Goal: Check status: Check status

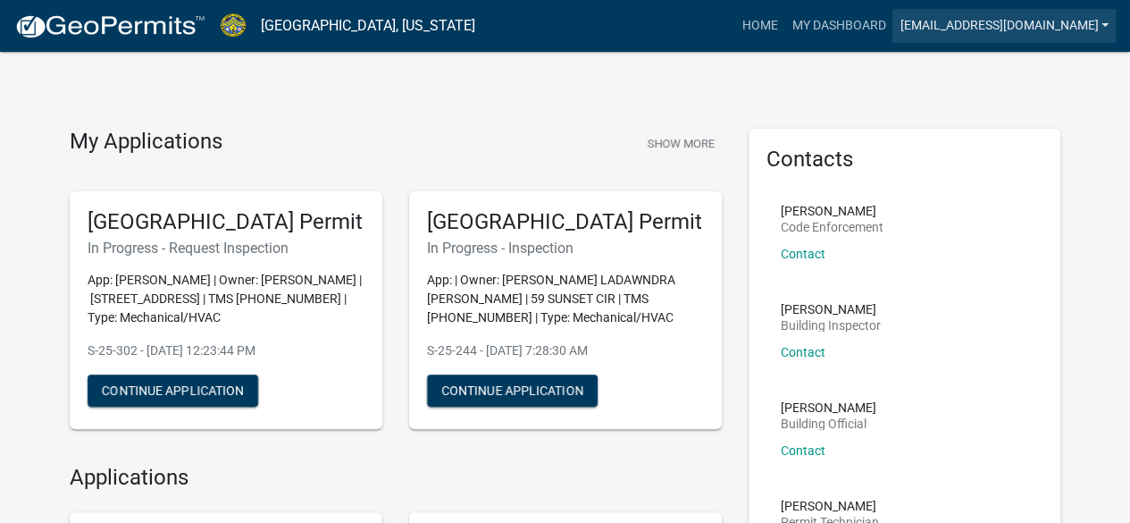
click at [1042, 29] on link "[EMAIL_ADDRESS][DOMAIN_NAME]" at bounding box center [1003, 26] width 223 height 34
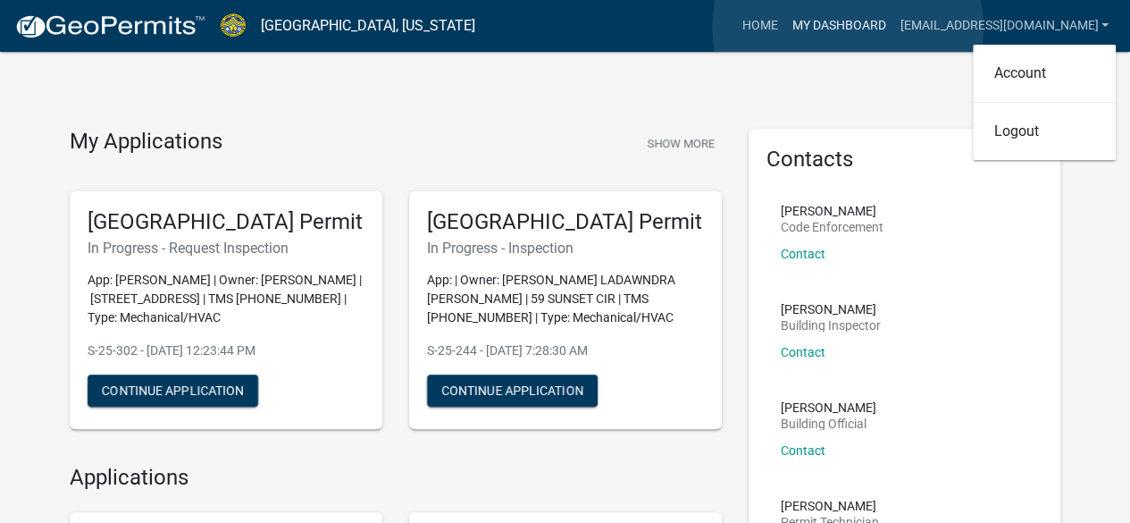
click at [848, 28] on link "My Dashboard" at bounding box center [838, 26] width 108 height 34
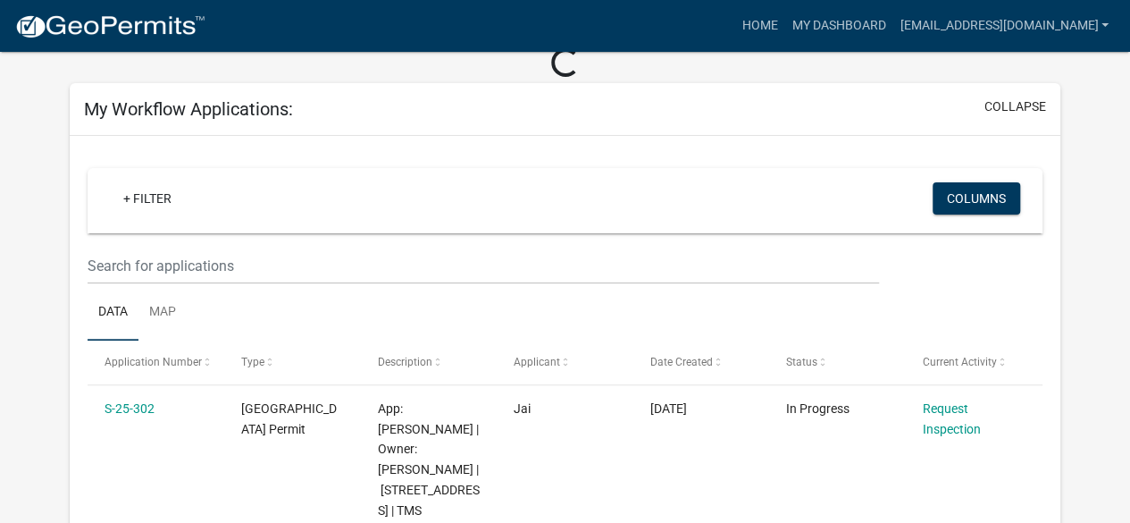
scroll to position [423, 0]
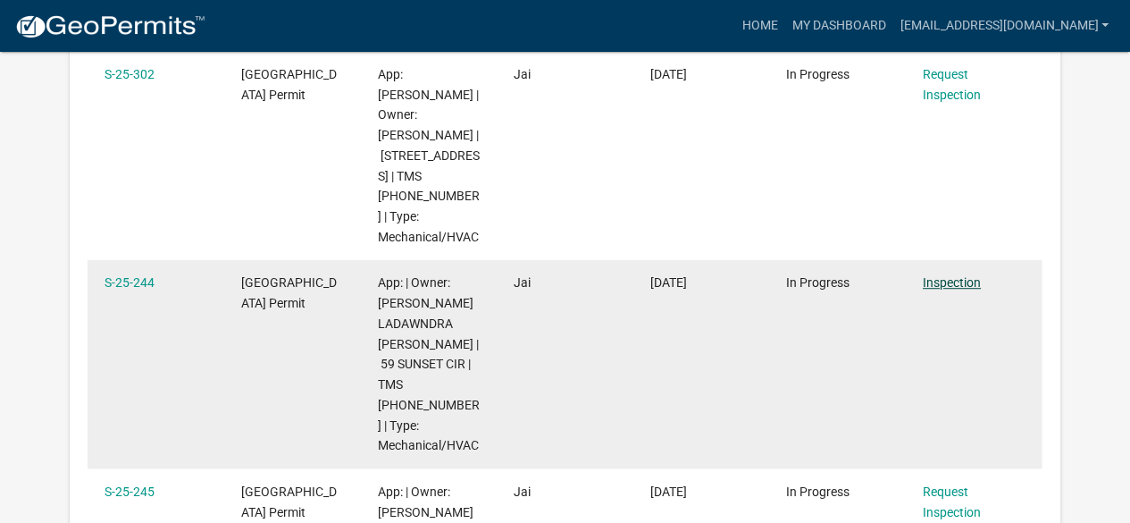
click at [955, 275] on link "Inspection" at bounding box center [952, 282] width 58 height 14
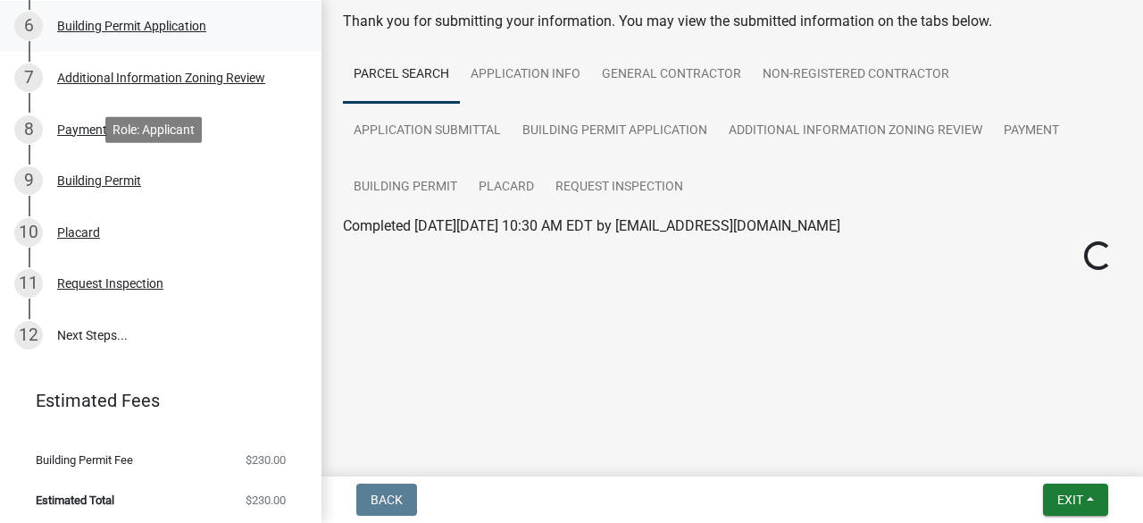
scroll to position [570, 0]
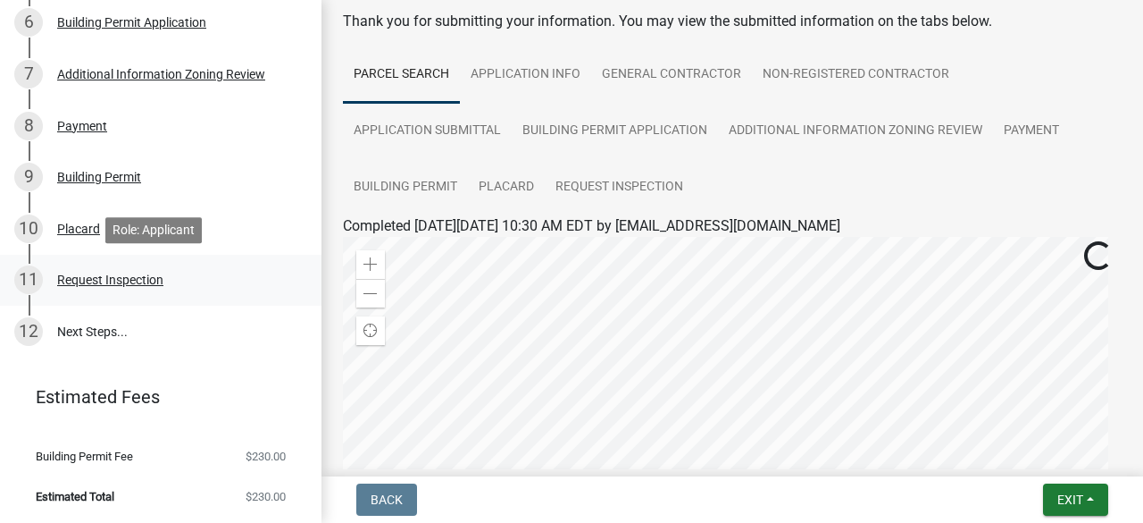
click at [121, 280] on div "Request Inspection" at bounding box center [110, 279] width 106 height 13
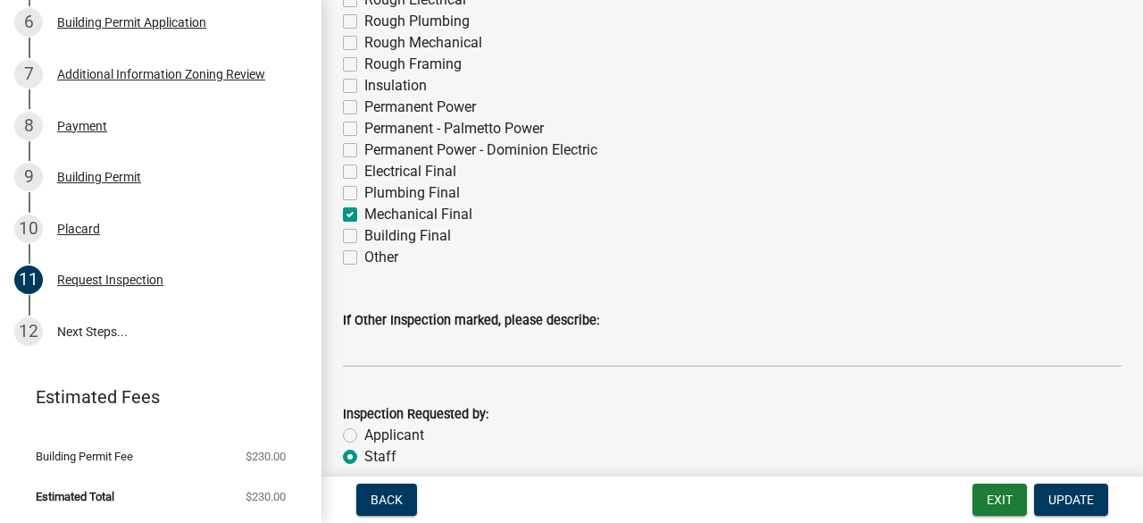
scroll to position [388, 0]
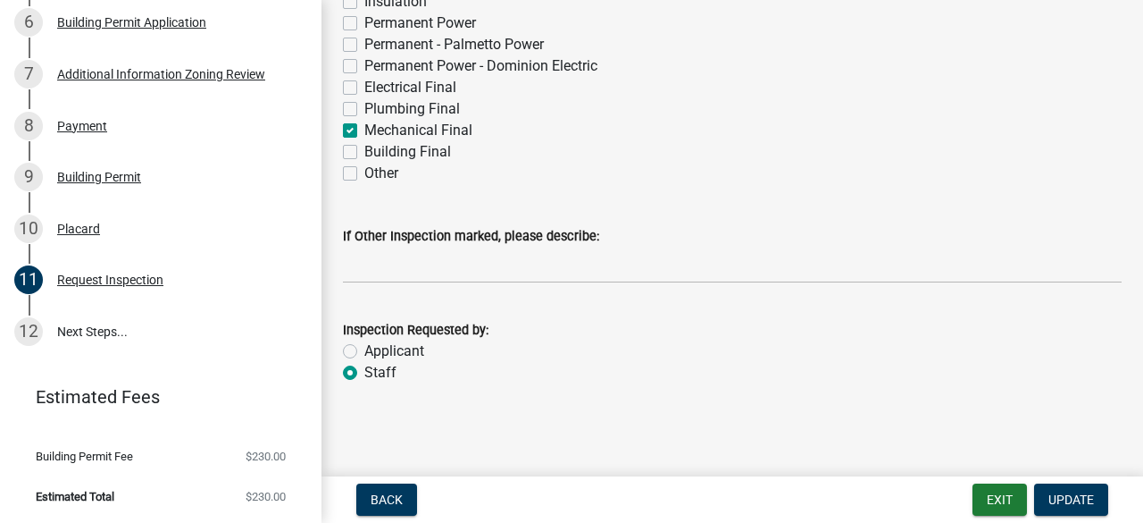
click at [401, 345] on label "Applicant" at bounding box center [394, 350] width 60 height 21
click at [376, 345] on input "Applicant" at bounding box center [370, 346] width 12 height 12
radio input "true"
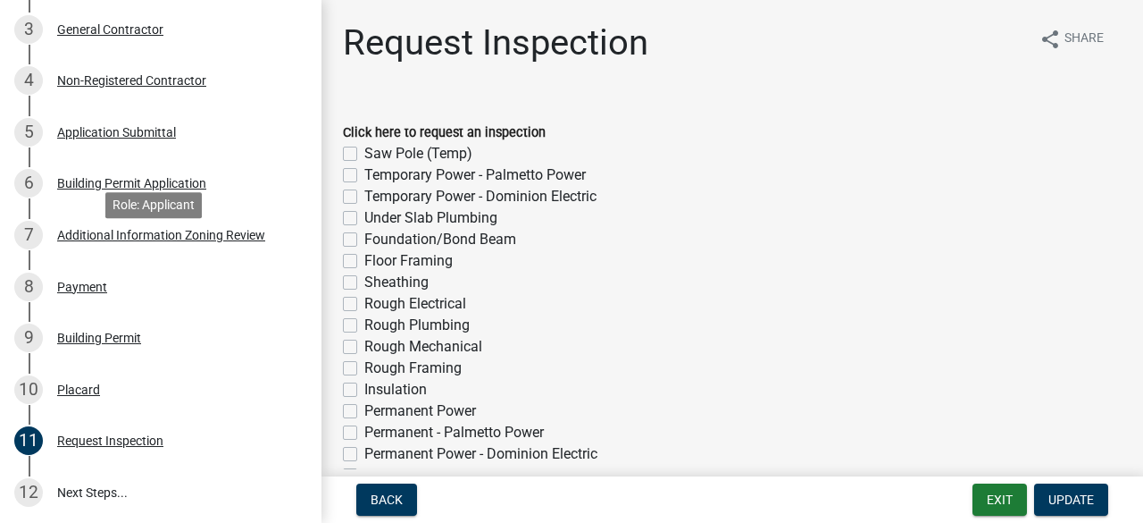
scroll to position [123, 0]
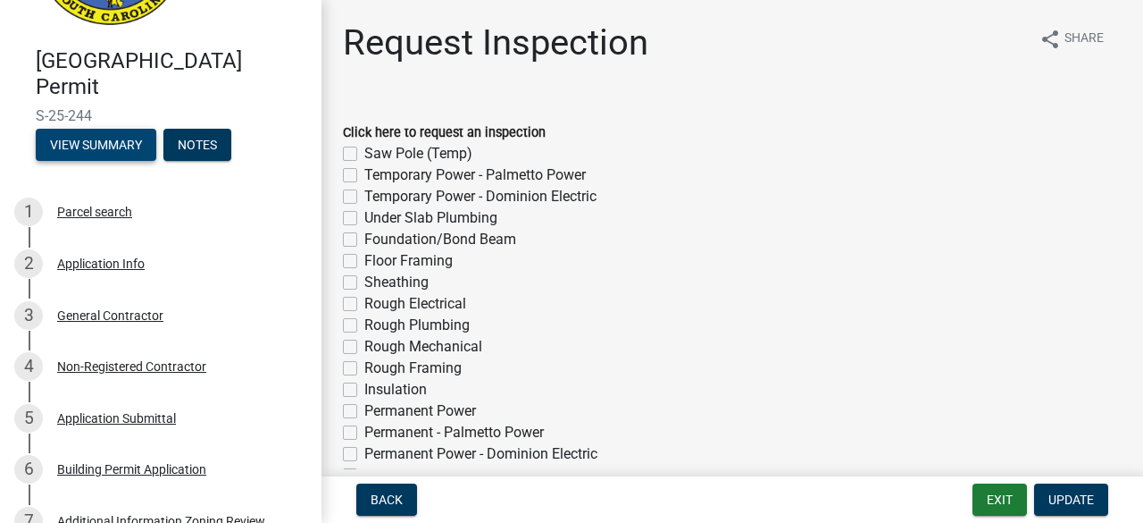
click at [77, 134] on button "View Summary" at bounding box center [96, 145] width 121 height 32
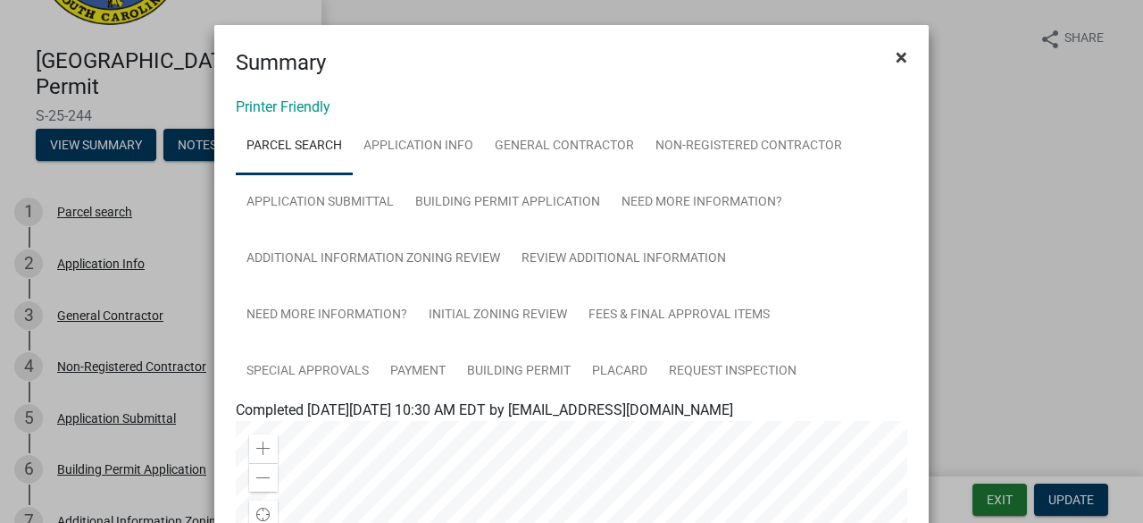
click at [900, 46] on button "×" at bounding box center [902, 57] width 40 height 50
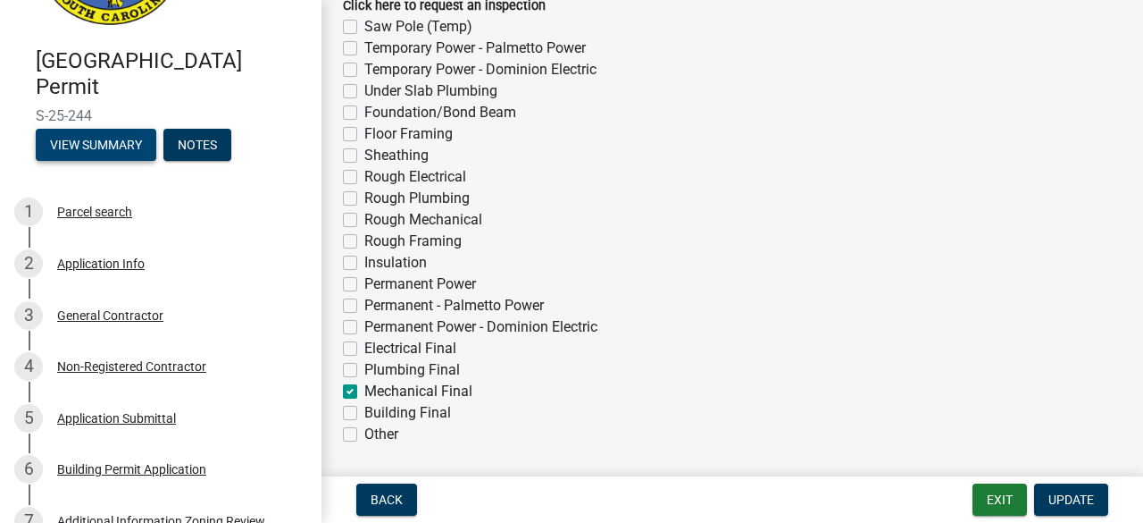
scroll to position [0, 0]
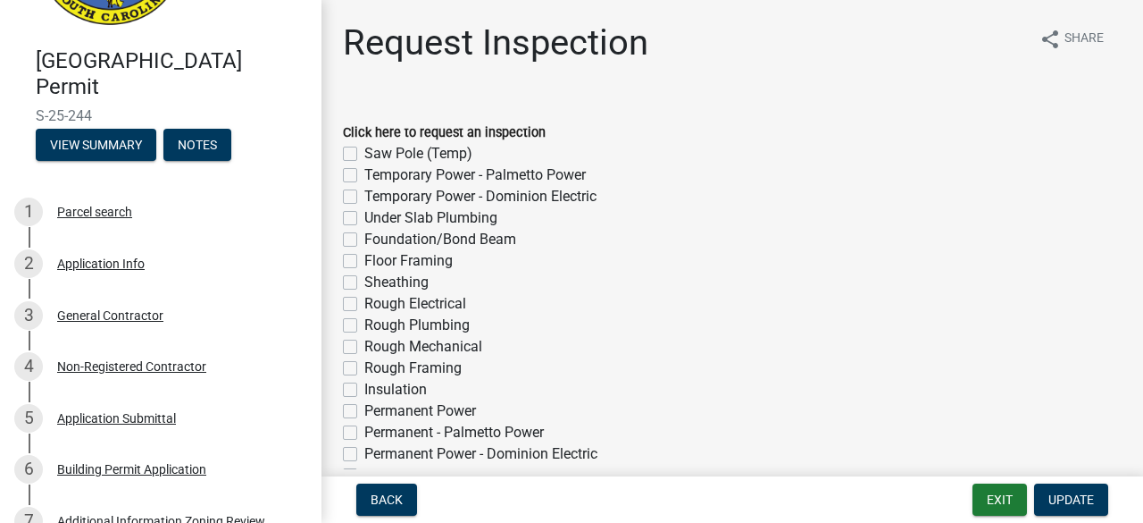
click at [441, 40] on h1 "Request Inspection" at bounding box center [496, 42] width 306 height 43
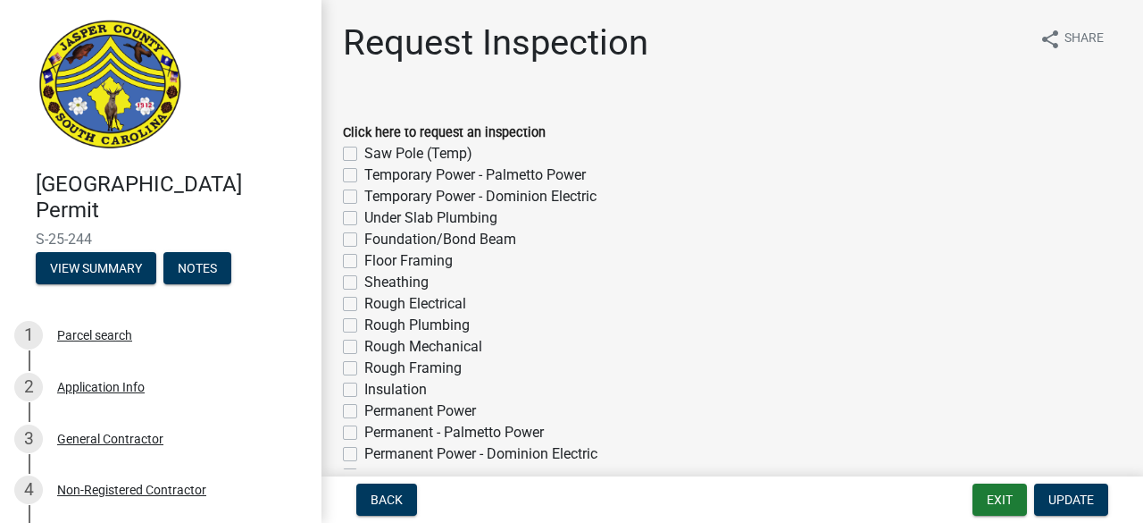
click at [109, 26] on img at bounding box center [110, 86] width 149 height 134
click at [110, 72] on img at bounding box center [110, 86] width 149 height 134
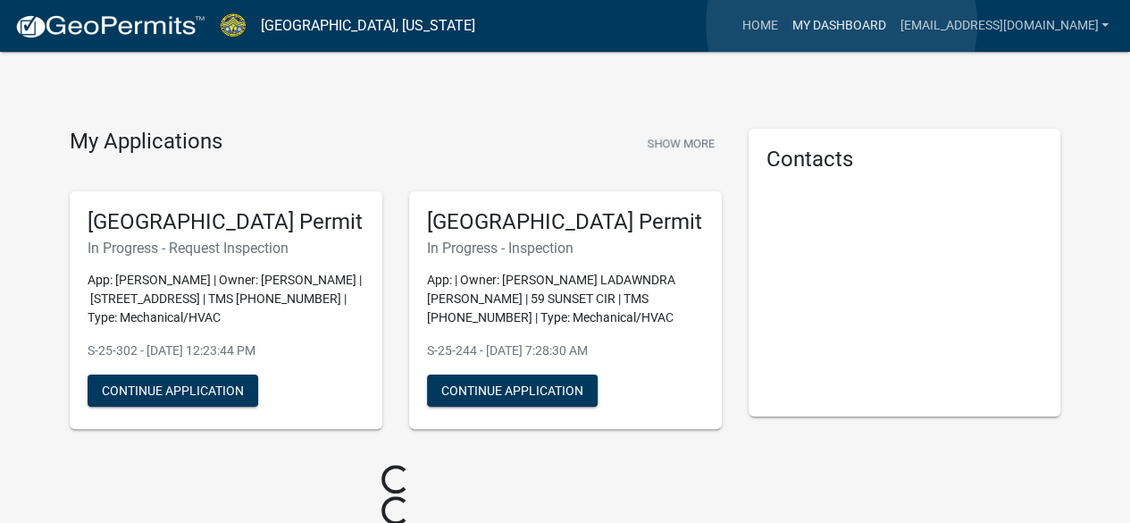
click at [842, 24] on link "My Dashboard" at bounding box center [838, 26] width 108 height 34
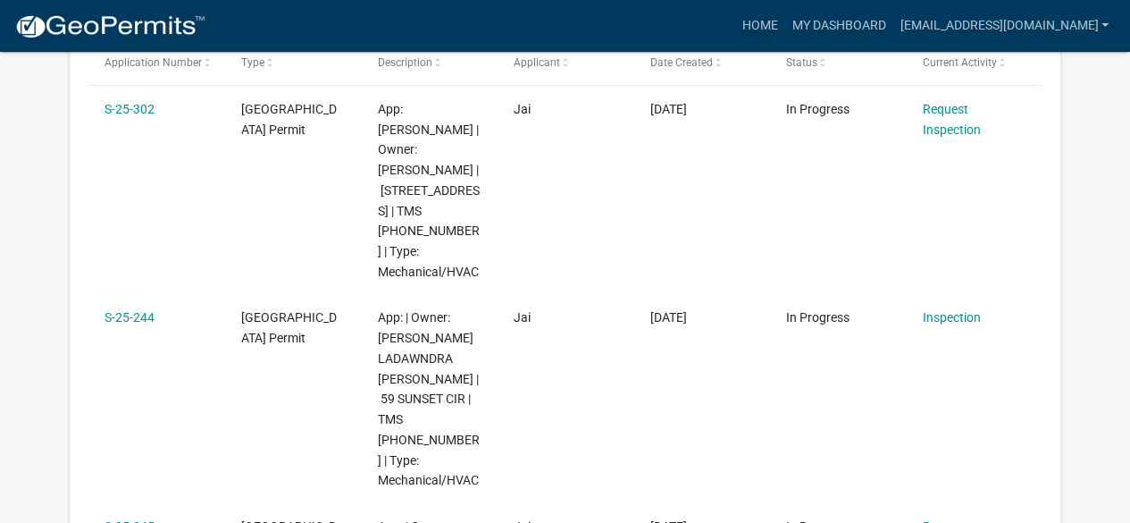
scroll to position [326, 0]
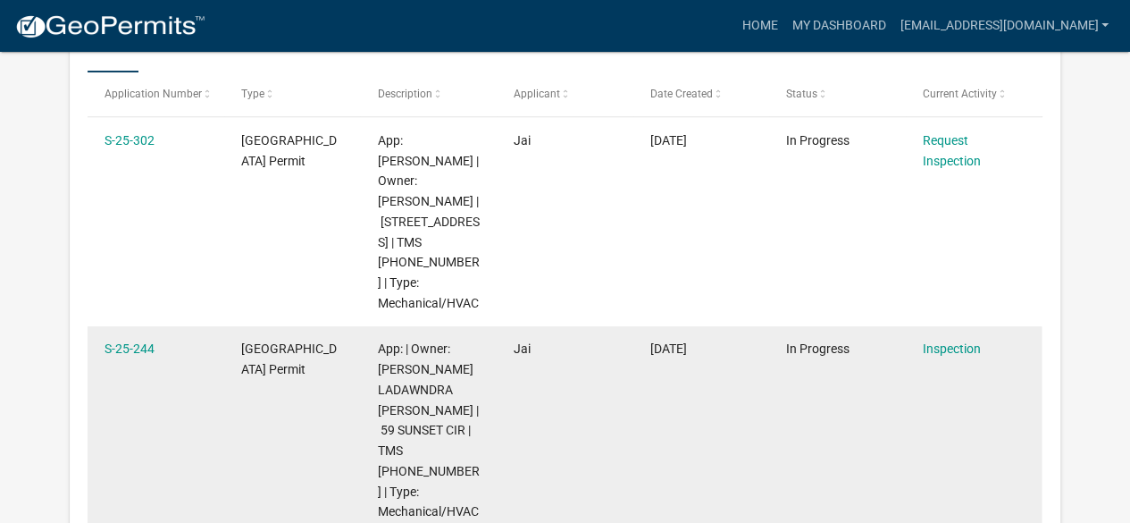
click at [843, 373] on datatable-body-cell "In Progress" at bounding box center [837, 430] width 137 height 209
click at [140, 341] on link "S-25-244" at bounding box center [130, 348] width 50 height 14
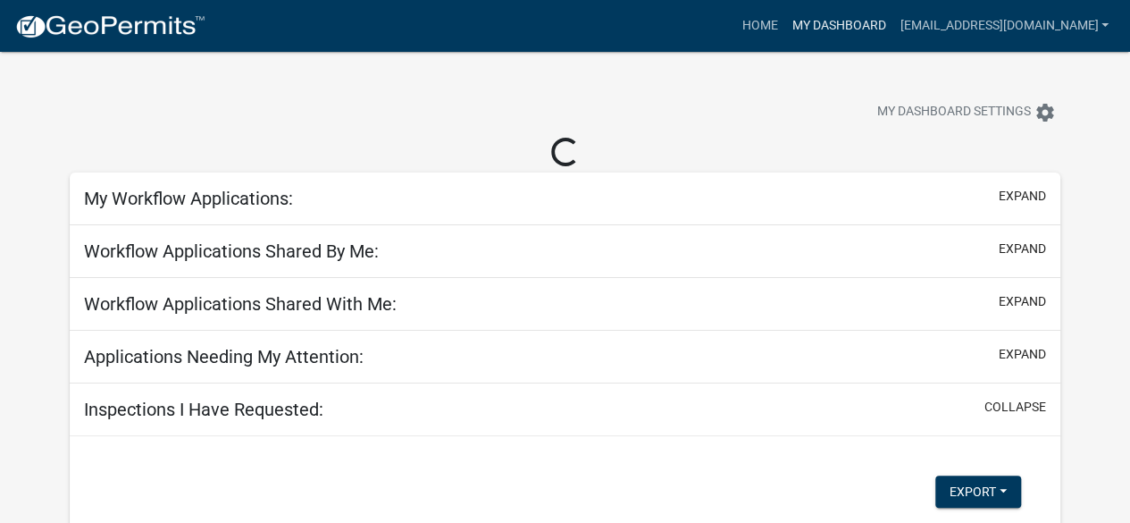
click at [845, 21] on link "My Dashboard" at bounding box center [838, 26] width 108 height 34
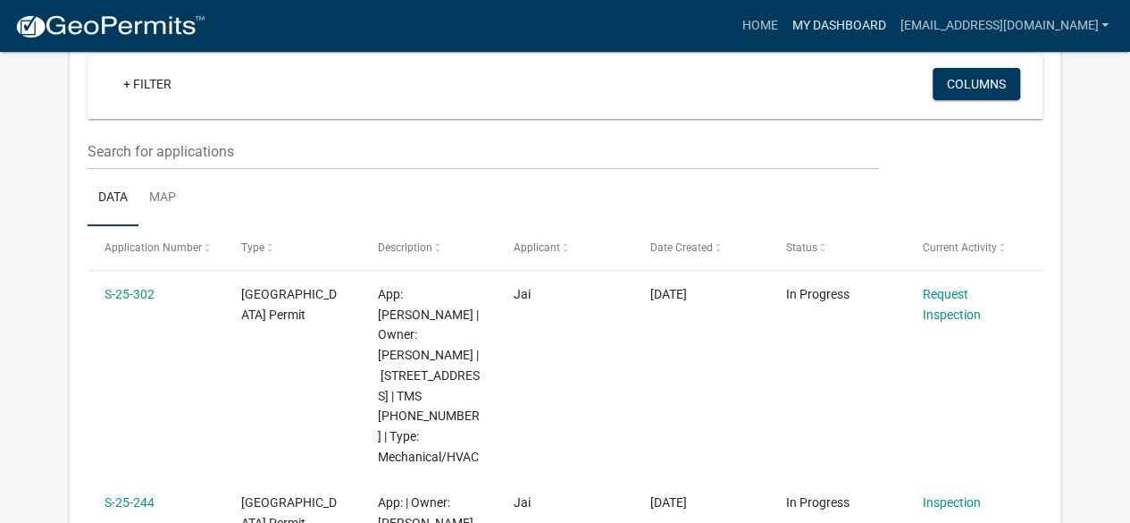
scroll to position [357, 0]
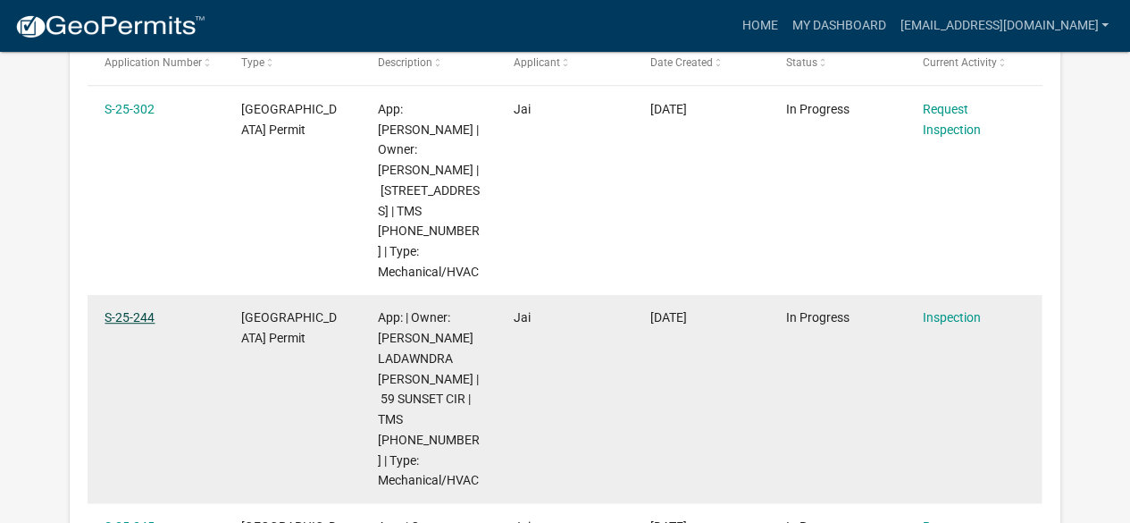
click at [134, 310] on link "S-25-244" at bounding box center [130, 317] width 50 height 14
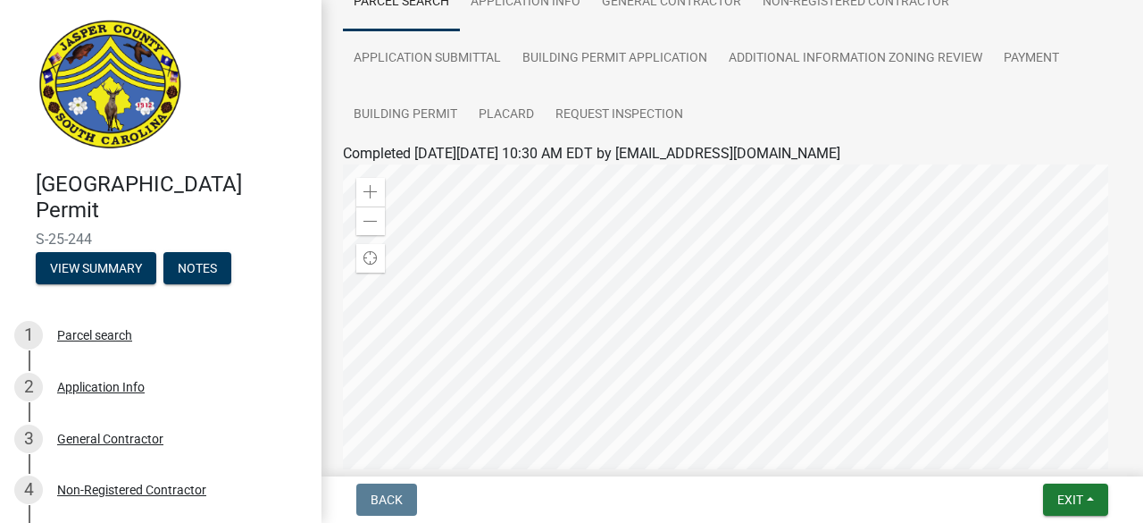
scroll to position [179, 0]
